Goal: Transaction & Acquisition: Purchase product/service

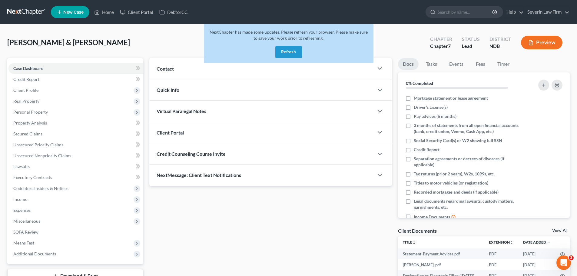
click at [285, 51] on button "Refresh" at bounding box center [288, 52] width 27 height 12
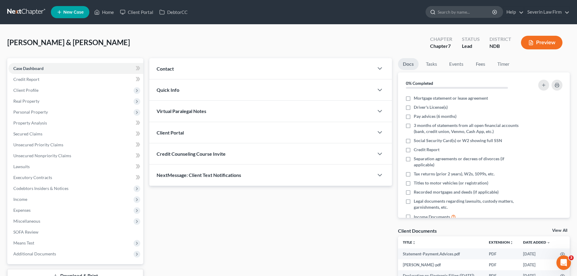
click at [446, 18] on nav "Home New Case Client Portal DebtorCC Severin Law Firm [PERSON_NAME][EMAIL_ADDRE…" at bounding box center [288, 12] width 577 height 24
click at [448, 11] on input "search" at bounding box center [465, 11] width 55 height 11
type input "[PERSON_NAME]"
click at [70, 13] on span "New Case" at bounding box center [73, 12] width 20 height 5
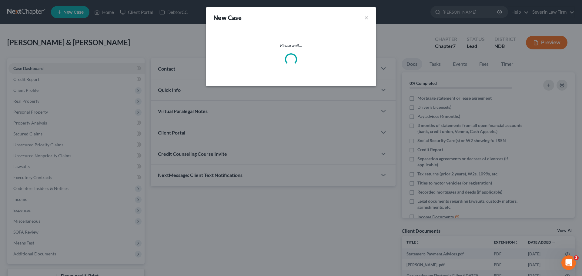
select select "60"
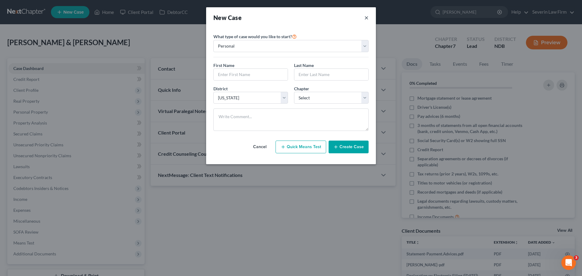
click at [366, 20] on button "×" at bounding box center [366, 17] width 4 height 8
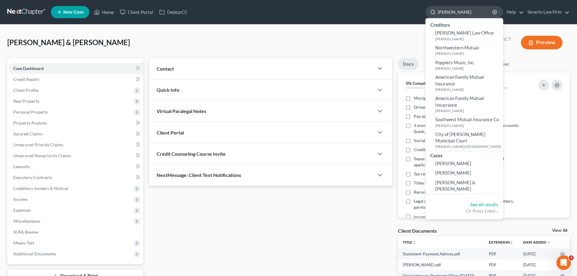
click at [464, 13] on input "[PERSON_NAME]" at bounding box center [465, 11] width 55 height 11
click at [444, 175] on span "[PERSON_NAME]" at bounding box center [453, 172] width 36 height 5
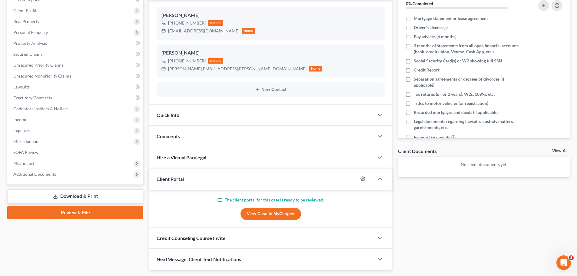
scroll to position [97, 0]
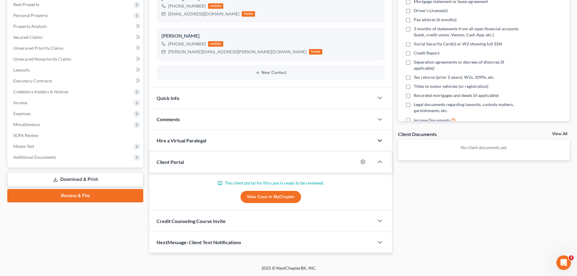
click at [381, 140] on polyline "button" at bounding box center [380, 141] width 4 height 2
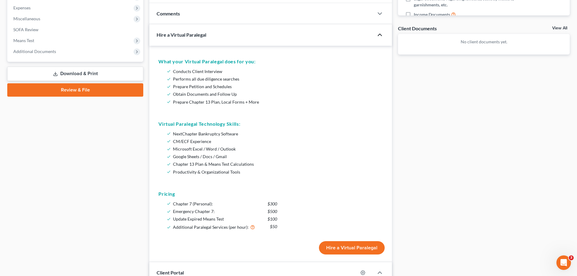
scroll to position [279, 0]
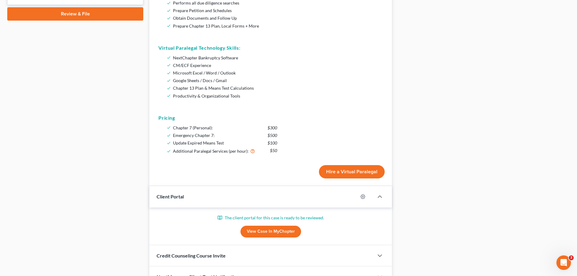
click at [355, 172] on button "Hire a Virtual Paralegal" at bounding box center [352, 171] width 66 height 13
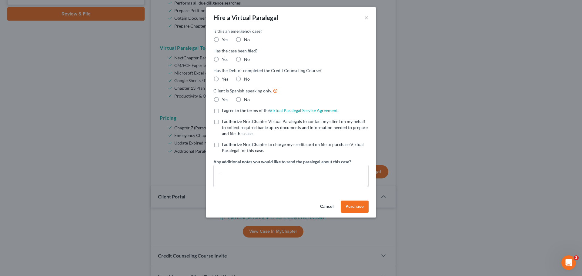
click at [244, 37] on label "No" at bounding box center [247, 40] width 6 height 6
click at [246, 37] on input "No" at bounding box center [248, 39] width 4 height 4
radio input "true"
click at [244, 60] on label "No" at bounding box center [247, 59] width 6 height 6
click at [246, 60] on input "No" at bounding box center [248, 58] width 4 height 4
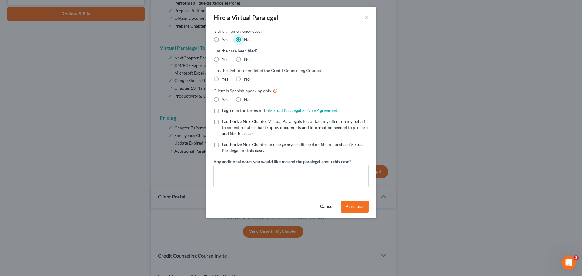
radio input "true"
drag, startPoint x: 239, startPoint y: 82, endPoint x: 239, endPoint y: 88, distance: 7.0
click at [244, 82] on label "No" at bounding box center [247, 79] width 6 height 6
click at [244, 101] on label "No" at bounding box center [247, 100] width 6 height 6
click at [246, 101] on input "No" at bounding box center [248, 99] width 4 height 4
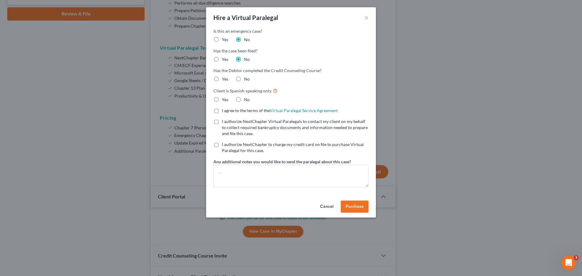
radio input "true"
click at [244, 79] on label "No" at bounding box center [247, 79] width 6 height 6
click at [246, 79] on input "No" at bounding box center [248, 78] width 4 height 4
radio input "true"
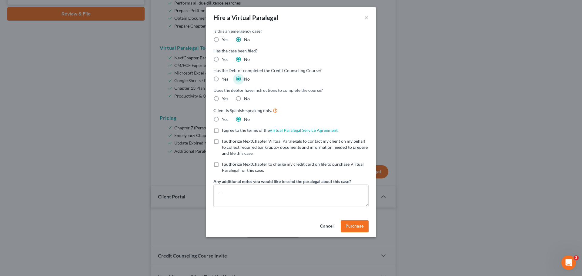
drag, startPoint x: 216, startPoint y: 132, endPoint x: 216, endPoint y: 138, distance: 6.4
click at [222, 132] on label "I agree to the terms of the Virtual Paralegal Service Agreement. (Updates have …" at bounding box center [280, 130] width 117 height 6
click at [224, 131] on input "I agree to the terms of the Virtual Paralegal Service Agreement. (Updates have …" at bounding box center [226, 129] width 4 height 4
checkbox input "true"
click at [222, 144] on label "I authorize NextChapter Virtual Paralegals to contact my client on my behalf to…" at bounding box center [295, 147] width 147 height 18
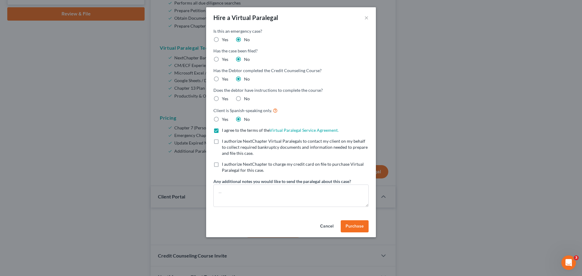
click at [224, 142] on input "I authorize NextChapter Virtual Paralegals to contact my client on my behalf to…" at bounding box center [226, 140] width 4 height 4
checkbox input "true"
drag, startPoint x: 237, startPoint y: 98, endPoint x: 232, endPoint y: 112, distance: 15.3
click at [244, 98] on label "No" at bounding box center [247, 99] width 6 height 6
click at [246, 98] on input "No" at bounding box center [248, 98] width 4 height 4
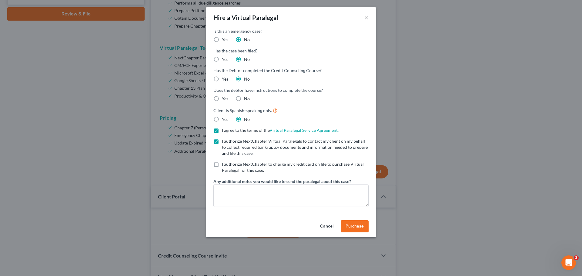
radio input "true"
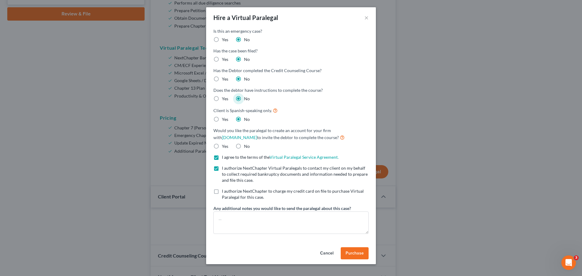
click at [242, 150] on form "Is this an emergency case? * Yes No Has the case been filed? * Yes No Has the D…" at bounding box center [290, 131] width 155 height 206
click at [244, 145] on label "No" at bounding box center [247, 146] width 6 height 6
click at [246, 145] on input "No" at bounding box center [248, 145] width 4 height 4
radio input "true"
click at [222, 194] on label "I authorize NextChapter to charge my credit card on file to purchase Virtual Pa…" at bounding box center [295, 194] width 147 height 12
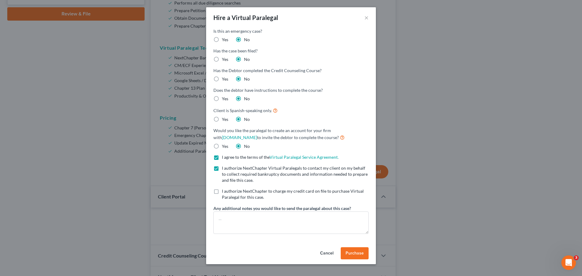
click at [224, 192] on input "I authorize NextChapter to charge my credit card on file to purchase Virtual Pa…" at bounding box center [226, 190] width 4 height 4
checkbox input "true"
click at [226, 217] on textarea at bounding box center [290, 223] width 155 height 22
click at [247, 225] on textarea "Attn [PERSON_NAME] Atty Fees =" at bounding box center [290, 223] width 155 height 22
type textarea "Attn [PERSON_NAME] Atty Fees = $1800"
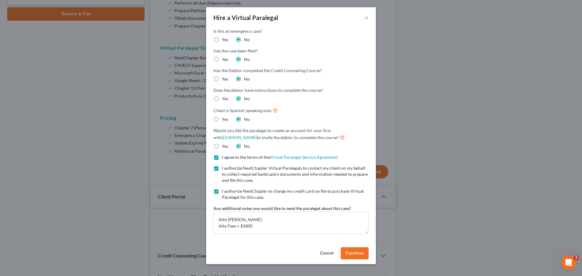
click at [351, 254] on span "Purchase" at bounding box center [354, 253] width 18 height 5
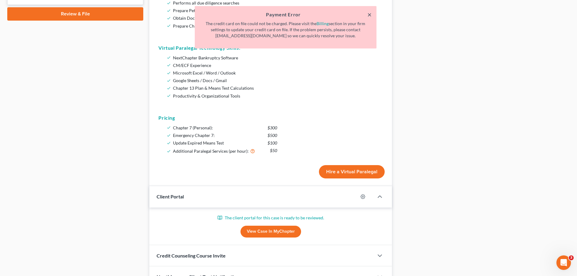
click at [370, 13] on button "×" at bounding box center [370, 14] width 4 height 7
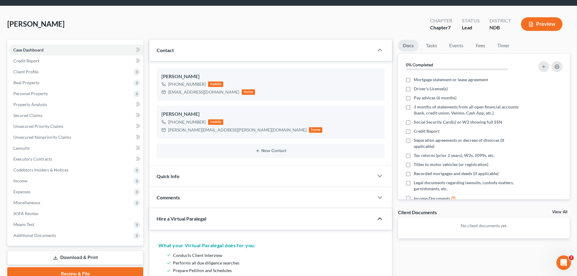
scroll to position [0, 0]
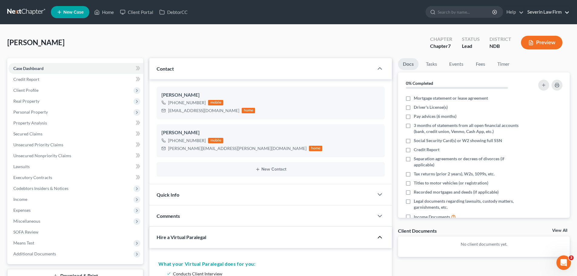
click at [539, 15] on link "Severin Law Firm" at bounding box center [547, 12] width 45 height 11
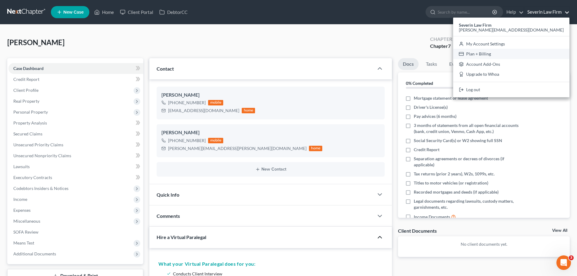
click at [529, 54] on link "Plan + Billing" at bounding box center [511, 54] width 116 height 10
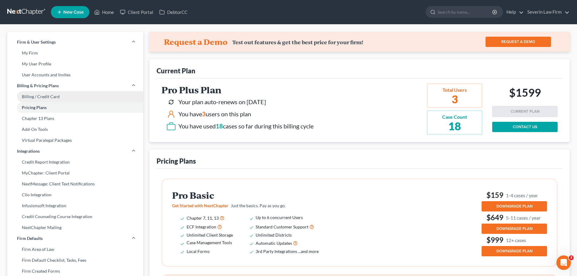
click at [60, 93] on link "Billing / Credit Card" at bounding box center [75, 96] width 136 height 11
select select "5"
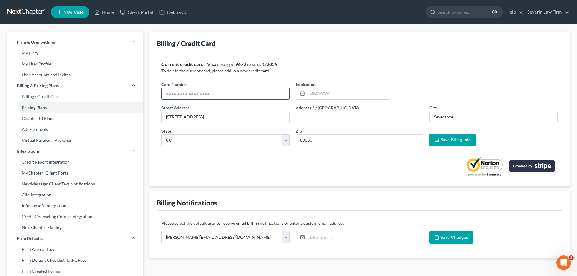
click at [204, 95] on input "text" at bounding box center [226, 94] width 128 height 12
type input "[CREDIT_CARD_NUMBER]"
type input "01/2029"
click at [443, 140] on span "Save Billing Info" at bounding box center [456, 139] width 30 height 5
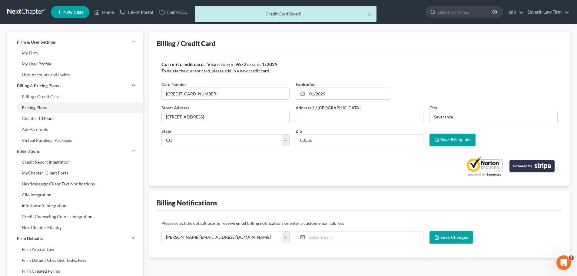
click at [101, 12] on div "× Credit Card Saved!" at bounding box center [285, 15] width 577 height 19
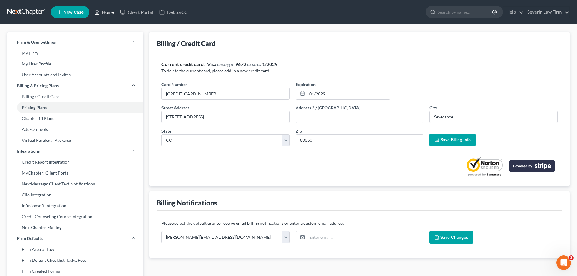
click at [108, 14] on link "Home" at bounding box center [104, 12] width 26 height 11
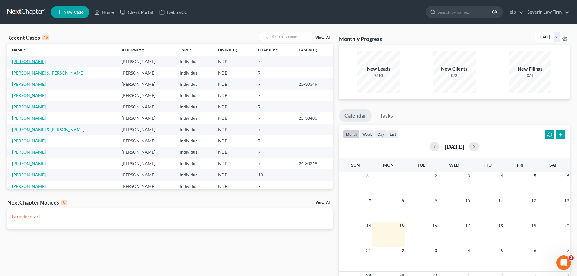
click at [19, 60] on link "[PERSON_NAME]" at bounding box center [29, 61] width 34 height 5
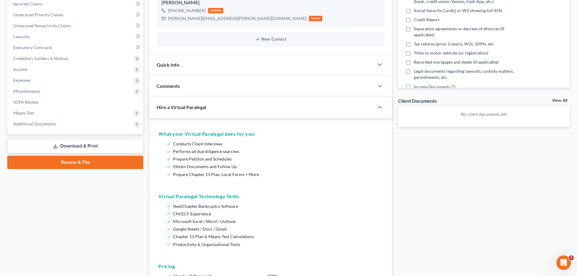
scroll to position [242, 0]
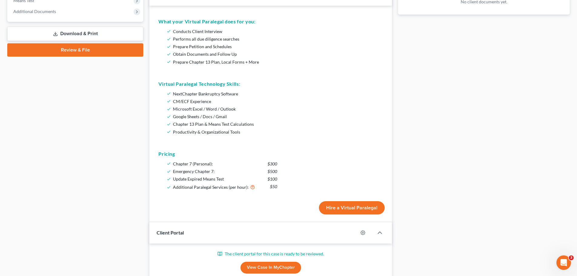
click at [342, 206] on button "Hire a Virtual Paralegal" at bounding box center [352, 207] width 66 height 13
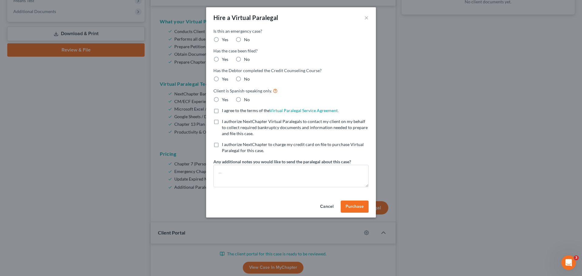
click at [244, 37] on label "No" at bounding box center [247, 40] width 6 height 6
click at [246, 37] on input "No" at bounding box center [248, 39] width 4 height 4
radio input "true"
click at [244, 61] on label "No" at bounding box center [247, 59] width 6 height 6
click at [246, 60] on input "No" at bounding box center [248, 58] width 4 height 4
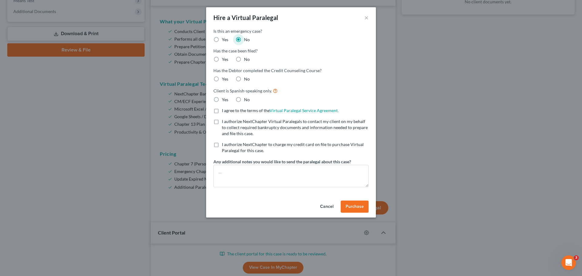
radio input "true"
click at [244, 78] on label "No" at bounding box center [247, 79] width 6 height 6
click at [246, 78] on input "No" at bounding box center [248, 78] width 4 height 4
radio input "true"
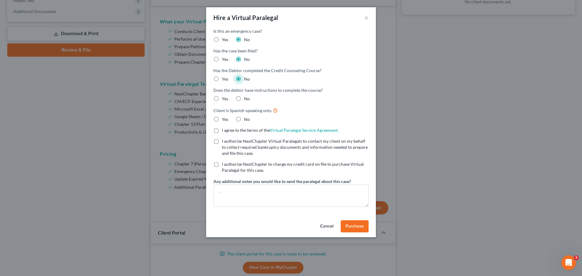
drag, startPoint x: 239, startPoint y: 99, endPoint x: 237, endPoint y: 112, distance: 13.5
click at [244, 99] on label "No" at bounding box center [247, 99] width 6 height 6
click at [246, 99] on input "No" at bounding box center [248, 98] width 4 height 4
radio input "true"
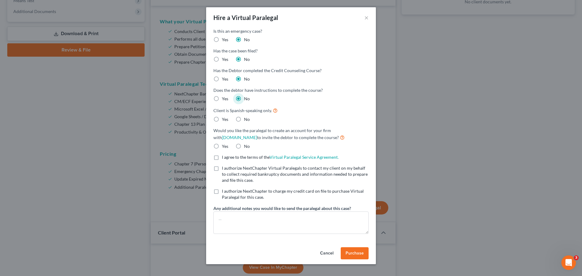
click at [244, 119] on label "No" at bounding box center [247, 119] width 6 height 6
click at [246, 119] on input "No" at bounding box center [248, 118] width 4 height 4
radio input "true"
drag, startPoint x: 238, startPoint y: 145, endPoint x: 232, endPoint y: 153, distance: 8.9
click at [244, 145] on label "No" at bounding box center [247, 146] width 6 height 6
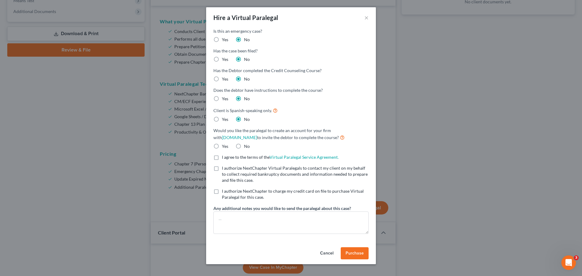
click at [246, 145] on input "No" at bounding box center [248, 145] width 4 height 4
radio input "true"
click at [222, 160] on label "I agree to the terms of the Virtual Paralegal Service Agreement. (Updates have …" at bounding box center [280, 157] width 117 height 6
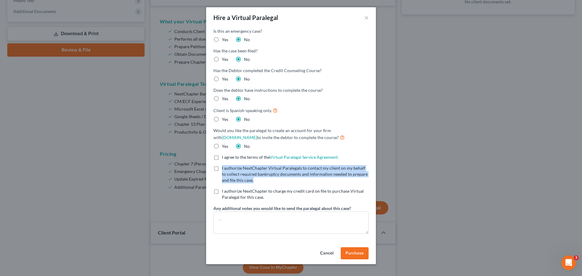
click at [222, 172] on label "I authorize NextChapter Virtual Paralegals to contact my client on my behalf to…" at bounding box center [295, 174] width 147 height 18
click at [222, 192] on label "I authorize NextChapter to charge my credit card on file to purchase Virtual Pa…" at bounding box center [295, 194] width 147 height 12
click at [224, 192] on input "I authorize NextChapter to charge my credit card on file to purchase Virtual Pa…" at bounding box center [226, 190] width 4 height 4
checkbox input "true"
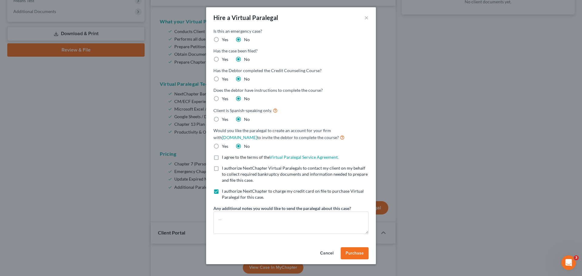
drag, startPoint x: 217, startPoint y: 168, endPoint x: 217, endPoint y: 161, distance: 7.3
click at [222, 168] on label "I authorize NextChapter Virtual Paralegals to contact my client on my behalf to…" at bounding box center [295, 174] width 147 height 18
click at [224, 168] on input "I authorize NextChapter Virtual Paralegals to contact my client on my behalf to…" at bounding box center [226, 167] width 4 height 4
checkbox input "true"
click at [222, 158] on label "I agree to the terms of the Virtual Paralegal Service Agreement. (Updates have …" at bounding box center [280, 157] width 117 height 6
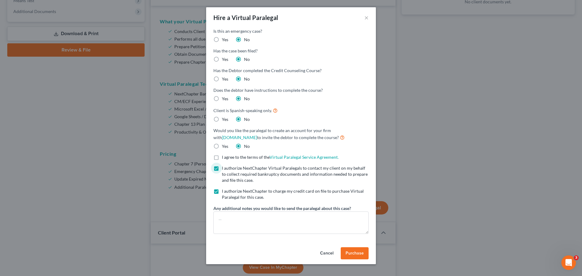
click at [224, 158] on input "I agree to the terms of the Virtual Paralegal Service Agreement. (Updates have …" at bounding box center [226, 156] width 4 height 4
checkbox input "true"
click at [224, 215] on textarea at bounding box center [290, 223] width 155 height 22
type textarea "Attn [PERSON_NAME] Atty Fees = $1800"
click at [356, 252] on span "Purchase" at bounding box center [354, 253] width 18 height 5
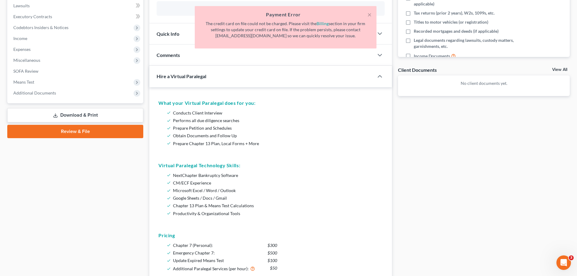
scroll to position [152, 0]
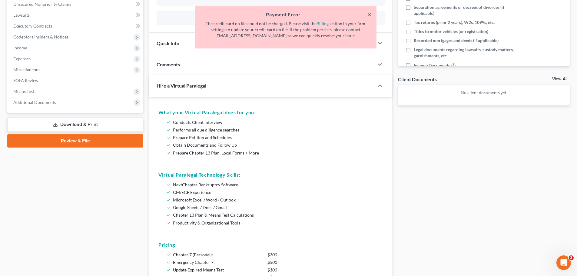
click at [369, 17] on button "×" at bounding box center [370, 14] width 4 height 7
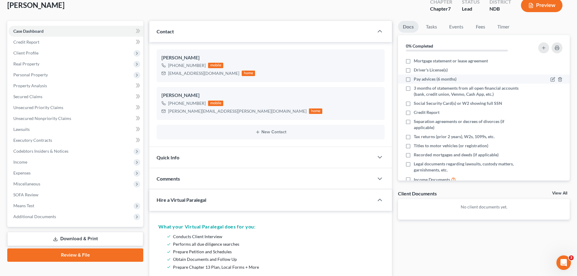
scroll to position [0, 0]
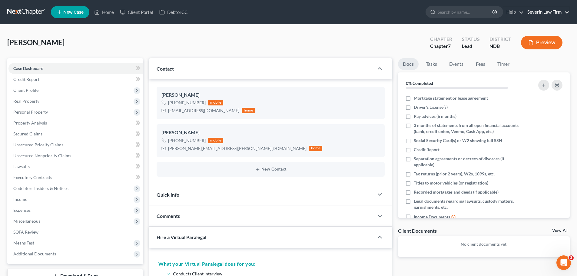
click at [537, 12] on link "Severin Law Firm" at bounding box center [547, 12] width 45 height 11
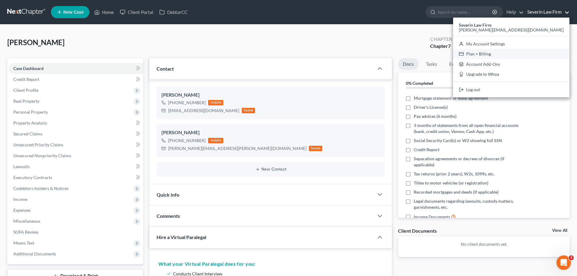
click at [530, 55] on link "Plan + Billing" at bounding box center [511, 54] width 116 height 10
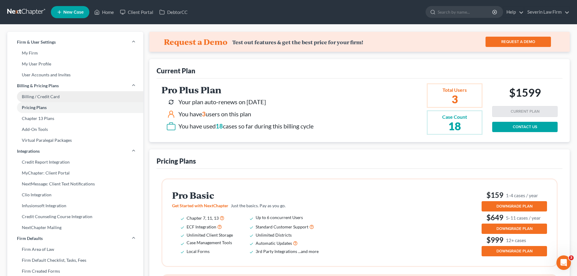
click at [55, 98] on link "Billing / Credit Card" at bounding box center [75, 96] width 136 height 11
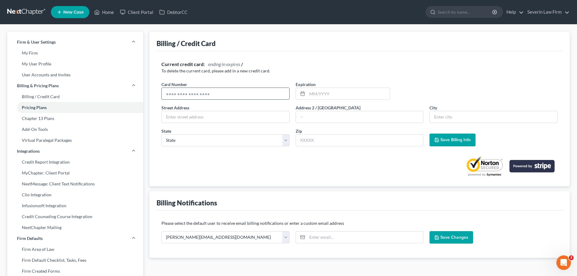
click at [231, 97] on input "text" at bounding box center [226, 94] width 128 height 12
click at [230, 96] on input "text" at bounding box center [226, 94] width 128 height 12
type input "[CREDIT_CARD_NUMBER]"
click at [314, 93] on input "0929" at bounding box center [348, 94] width 83 height 12
type input "09/29"
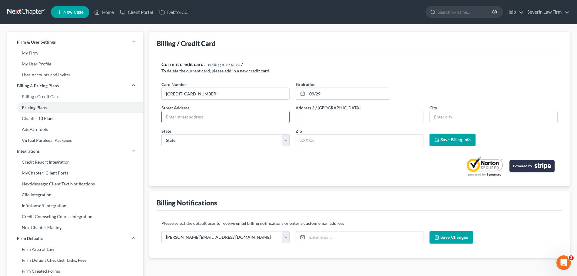
click at [201, 118] on input "text" at bounding box center [226, 117] width 128 height 12
type input "[STREET_ADDRESS]"
type input "Severance"
select select "5"
type input "80550"
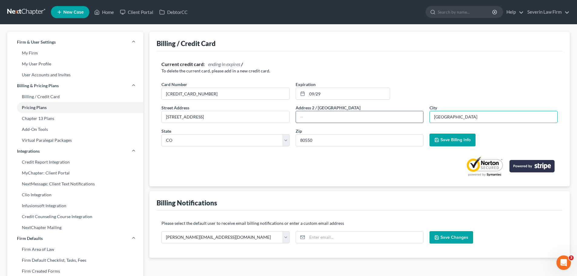
drag, startPoint x: 454, startPoint y: 117, endPoint x: 422, endPoint y: 117, distance: 32.7
click at [422, 117] on div "Street Address * [STREET_ADDRESS] Address 2 / PO Box * City * [GEOGRAPHIC_DATA]…" at bounding box center [359, 128] width 402 height 47
type input "Severance"
click at [451, 142] on span "Save Billing Info" at bounding box center [456, 139] width 30 height 5
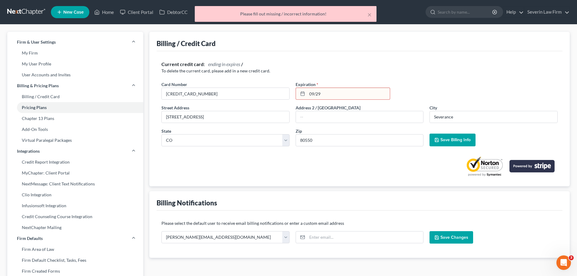
click at [323, 93] on input "09/29" at bounding box center [348, 94] width 83 height 12
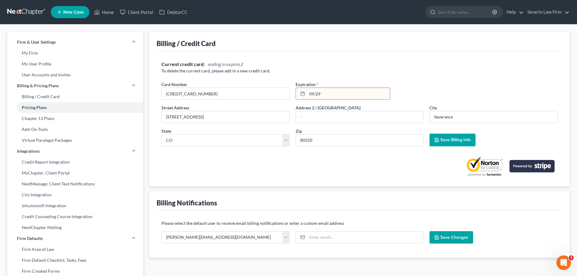
click at [302, 94] on icon at bounding box center [302, 93] width 5 height 5
click at [327, 95] on input "09/29" at bounding box center [348, 94] width 83 height 12
click at [317, 92] on input "09/29" at bounding box center [348, 94] width 83 height 12
type input "09/2029"
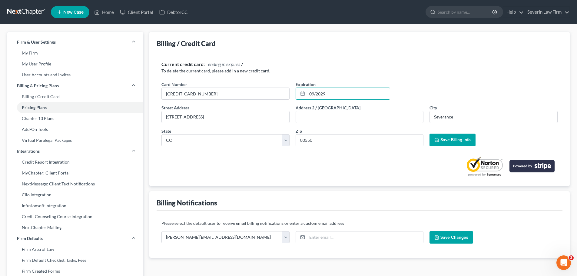
click at [447, 138] on span "Save Billing Info" at bounding box center [456, 139] width 30 height 5
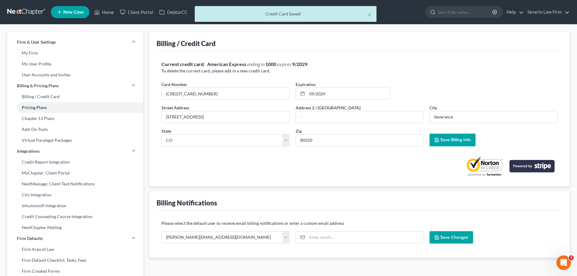
click at [108, 10] on div "× Credit Card Saved!" at bounding box center [285, 15] width 577 height 19
click at [110, 13] on div "× Credit Card Saved!" at bounding box center [285, 15] width 577 height 19
click at [110, 12] on div "× Credit Card Saved!" at bounding box center [285, 15] width 577 height 19
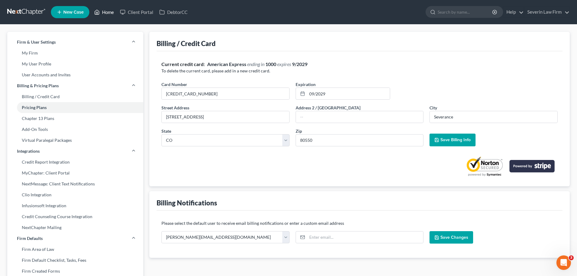
click at [112, 12] on link "Home" at bounding box center [104, 12] width 26 height 11
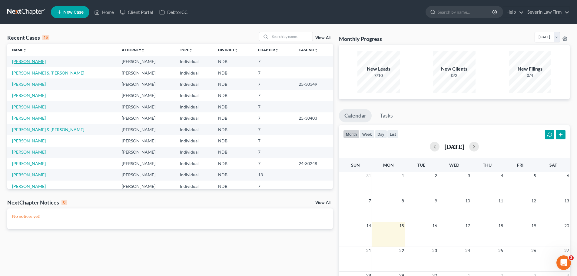
click at [27, 62] on link "[PERSON_NAME]" at bounding box center [29, 61] width 34 height 5
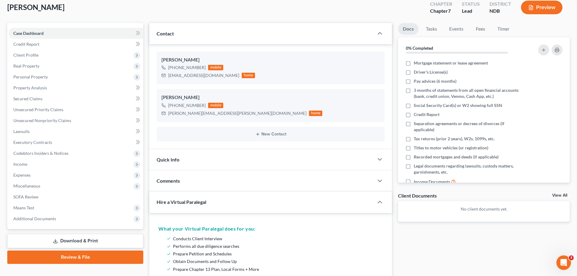
scroll to position [242, 0]
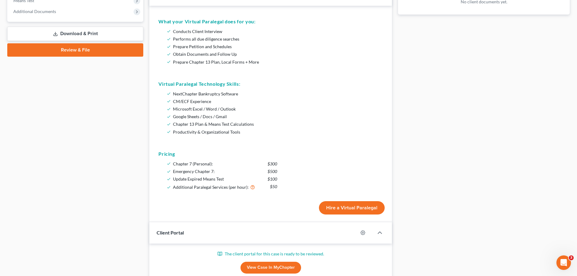
click at [341, 211] on button "Hire a Virtual Paralegal" at bounding box center [352, 207] width 66 height 13
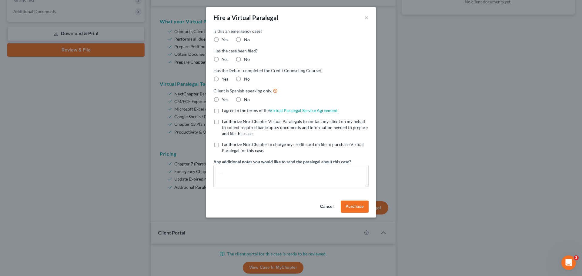
click at [244, 38] on label "No" at bounding box center [247, 40] width 6 height 6
click at [246, 38] on input "No" at bounding box center [248, 39] width 4 height 4
radio input "true"
click at [244, 61] on label "No" at bounding box center [247, 59] width 6 height 6
click at [246, 60] on input "No" at bounding box center [248, 58] width 4 height 4
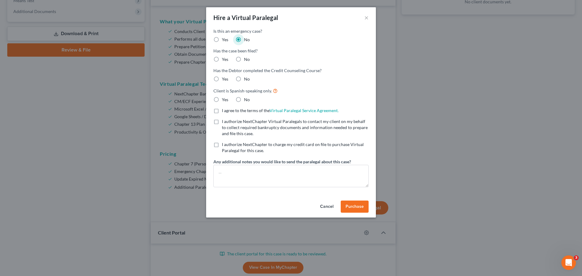
radio input "true"
click at [244, 78] on label "No" at bounding box center [247, 79] width 6 height 6
click at [246, 78] on input "No" at bounding box center [248, 78] width 4 height 4
radio input "true"
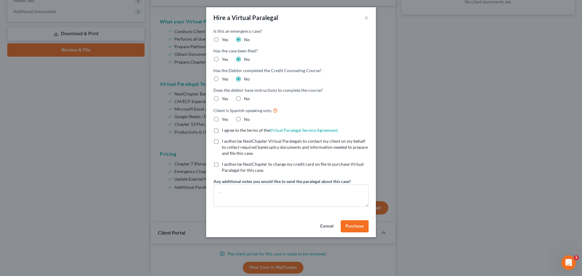
click at [244, 98] on label "No" at bounding box center [247, 99] width 6 height 6
click at [246, 98] on input "No" at bounding box center [248, 98] width 4 height 4
radio input "true"
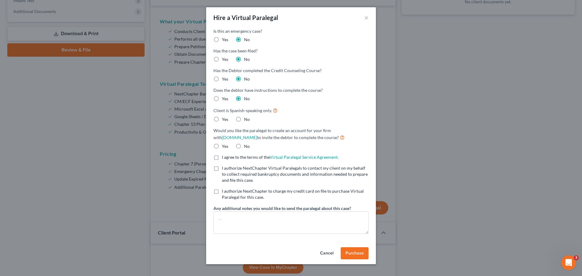
click at [244, 122] on label "No" at bounding box center [247, 119] width 6 height 6
click at [246, 120] on input "No" at bounding box center [248, 118] width 4 height 4
radio input "true"
click at [244, 148] on label "No" at bounding box center [247, 146] width 6 height 6
click at [246, 147] on input "No" at bounding box center [248, 145] width 4 height 4
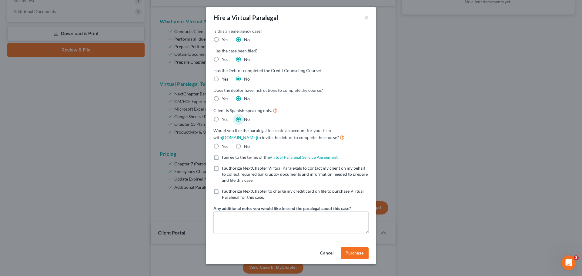
radio input "true"
click at [222, 160] on label "I agree to the terms of the Virtual Paralegal Service Agreement. (Updates have …" at bounding box center [280, 157] width 117 height 6
click at [224, 158] on input "I agree to the terms of the Virtual Paralegal Service Agreement. (Updates have …" at bounding box center [226, 156] width 4 height 4
checkbox input "true"
click at [222, 168] on label "I authorize NextChapter Virtual Paralegals to contact my client on my behalf to…" at bounding box center [295, 174] width 147 height 18
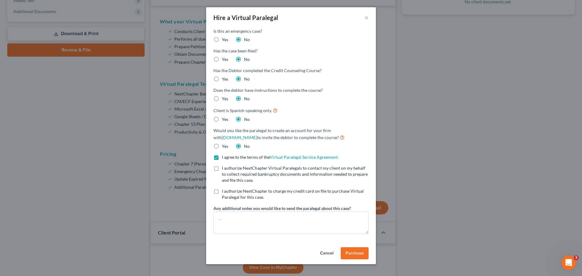
click at [224, 168] on input "I authorize NextChapter Virtual Paralegals to contact my client on my behalf to…" at bounding box center [226, 167] width 4 height 4
checkbox input "true"
click at [222, 192] on label "I authorize NextChapter to charge my credit card on file to purchase Virtual Pa…" at bounding box center [295, 194] width 147 height 12
click at [224, 192] on input "I authorize NextChapter to charge my credit card on file to purchase Virtual Pa…" at bounding box center [226, 190] width 4 height 4
checkbox input "true"
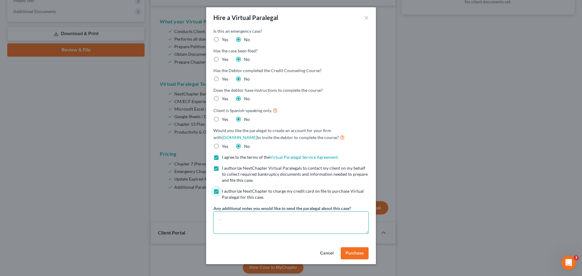
click at [226, 221] on textarea at bounding box center [290, 223] width 155 height 22
type textarea "Attn [PERSON_NAME] Atty Fees = 1800"
click at [360, 252] on span "Purchase" at bounding box center [354, 253] width 18 height 5
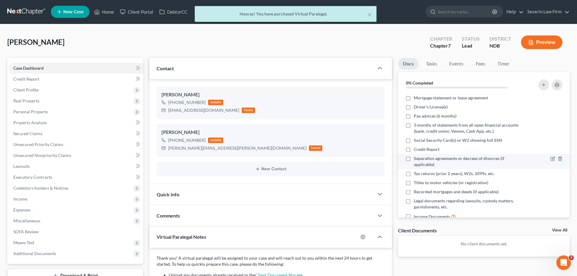
scroll to position [0, 0]
click at [545, 14] on div "× Hooray! You have purchased Virtual Paralegal." at bounding box center [285, 15] width 577 height 19
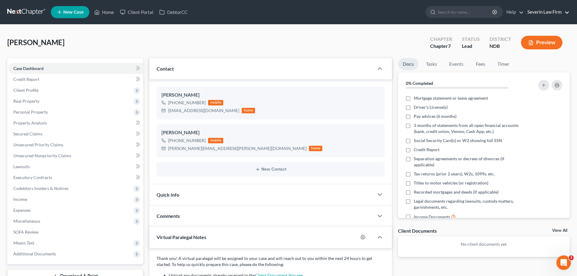
click at [538, 14] on link "Severin Law Firm" at bounding box center [547, 12] width 45 height 11
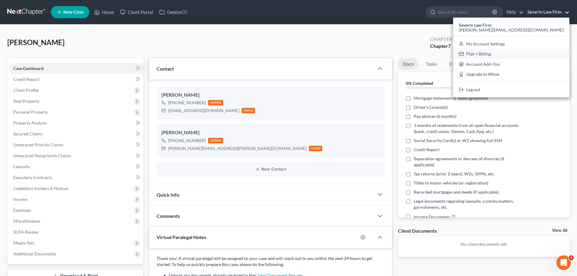
click at [534, 54] on link "Plan + Billing" at bounding box center [511, 54] width 116 height 10
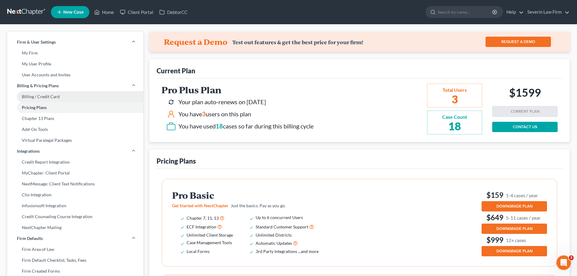
click at [36, 95] on link "Billing / Credit Card" at bounding box center [75, 96] width 136 height 11
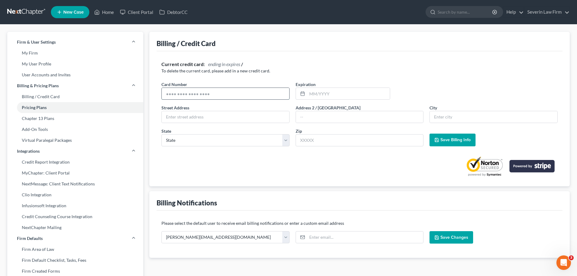
click at [216, 98] on input "text" at bounding box center [226, 94] width 128 height 12
type input "[CREDIT_CARD_NUMBER]"
click at [320, 91] on input "text" at bounding box center [348, 94] width 83 height 12
click at [315, 93] on input "0129" at bounding box center [348, 94] width 83 height 12
type input "01/29"
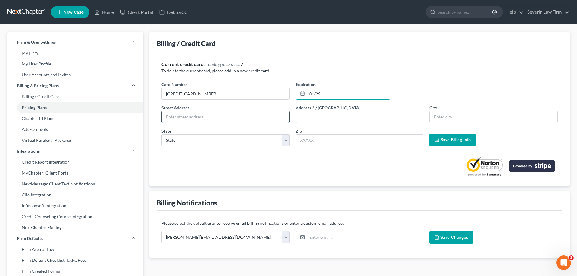
click at [204, 112] on input "text" at bounding box center [226, 117] width 128 height 12
type input "[STREET_ADDRESS]"
type input "Severance"
select select "5"
type input "80550"
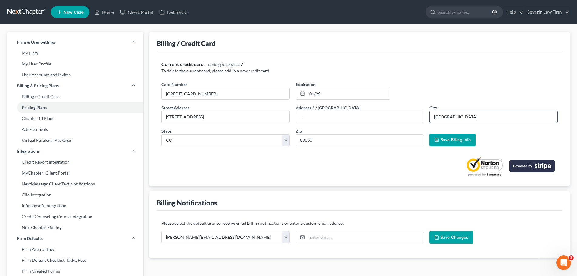
drag, startPoint x: 465, startPoint y: 116, endPoint x: 431, endPoint y: 120, distance: 34.7
click at [432, 122] on input "[GEOGRAPHIC_DATA]" at bounding box center [494, 117] width 128 height 12
type input "Severance"
click at [443, 139] on span "Save Billing Info" at bounding box center [456, 139] width 30 height 5
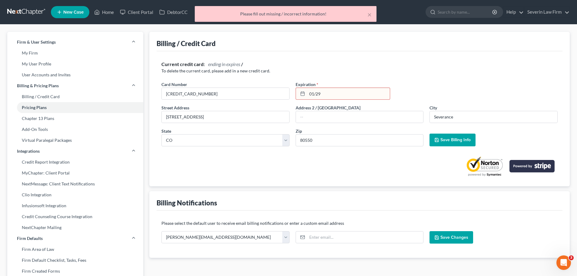
click at [316, 93] on input "01/29" at bounding box center [348, 94] width 83 height 12
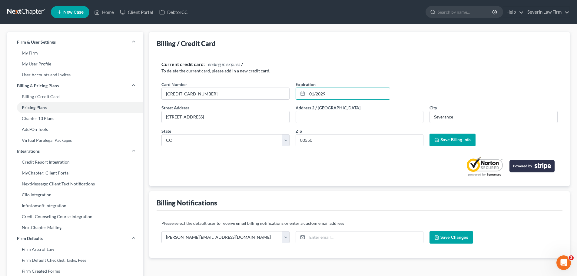
type input "01/2029"
click at [463, 139] on span "Save Billing Info" at bounding box center [456, 139] width 30 height 5
